Goal: Task Accomplishment & Management: Complete application form

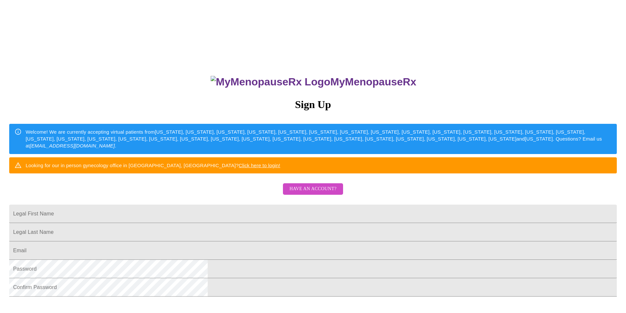
scroll to position [99, 0]
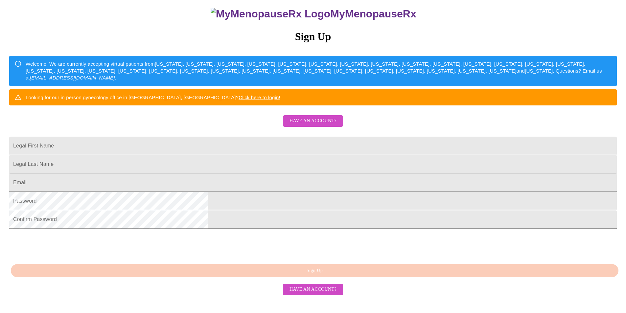
click at [258, 137] on input "Legal First Name" at bounding box center [313, 146] width 608 height 18
type input "[PERSON_NAME][EMAIL_ADDRESS][DOMAIN_NAME]"
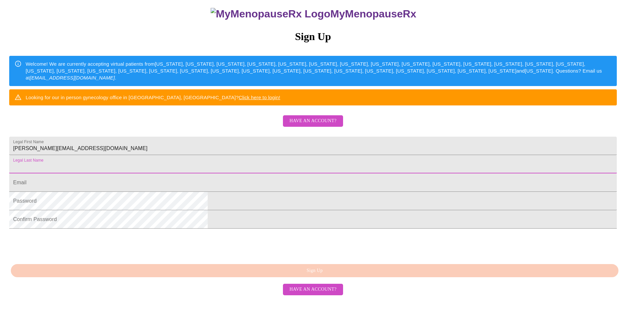
click at [241, 156] on input "Legal First Name" at bounding box center [313, 164] width 608 height 18
drag, startPoint x: 252, startPoint y: 165, endPoint x: 160, endPoint y: 175, distance: 91.9
click at [160, 175] on div "MyMenopauseRx Sign Up Welcome! We are currently accepting virtual patients from…" at bounding box center [313, 123] width 621 height 376
type input "[PERSON_NAME]"
click at [226, 187] on input "Legal First Name" at bounding box center [313, 183] width 608 height 18
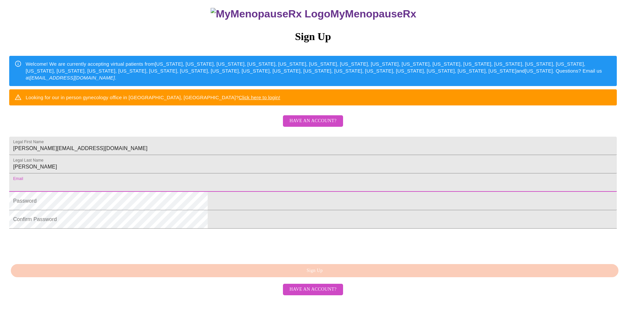
type input "[PERSON_NAME][EMAIL_ADDRESS][DOMAIN_NAME]"
drag, startPoint x: 274, startPoint y: 134, endPoint x: 100, endPoint y: 121, distance: 174.7
click at [115, 130] on div "MyMenopauseRx Sign Up Welcome! We are currently accepting virtual patients from…" at bounding box center [313, 123] width 621 height 376
type input "[PERSON_NAME]"
click at [159, 192] on div "MyMenopauseRx Sign Up Welcome! We are currently accepting virtual patients from…" at bounding box center [313, 123] width 621 height 376
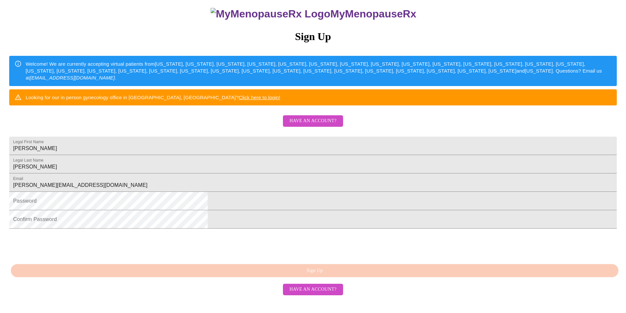
scroll to position [105, 0]
